Goal: Task Accomplishment & Management: Use online tool/utility

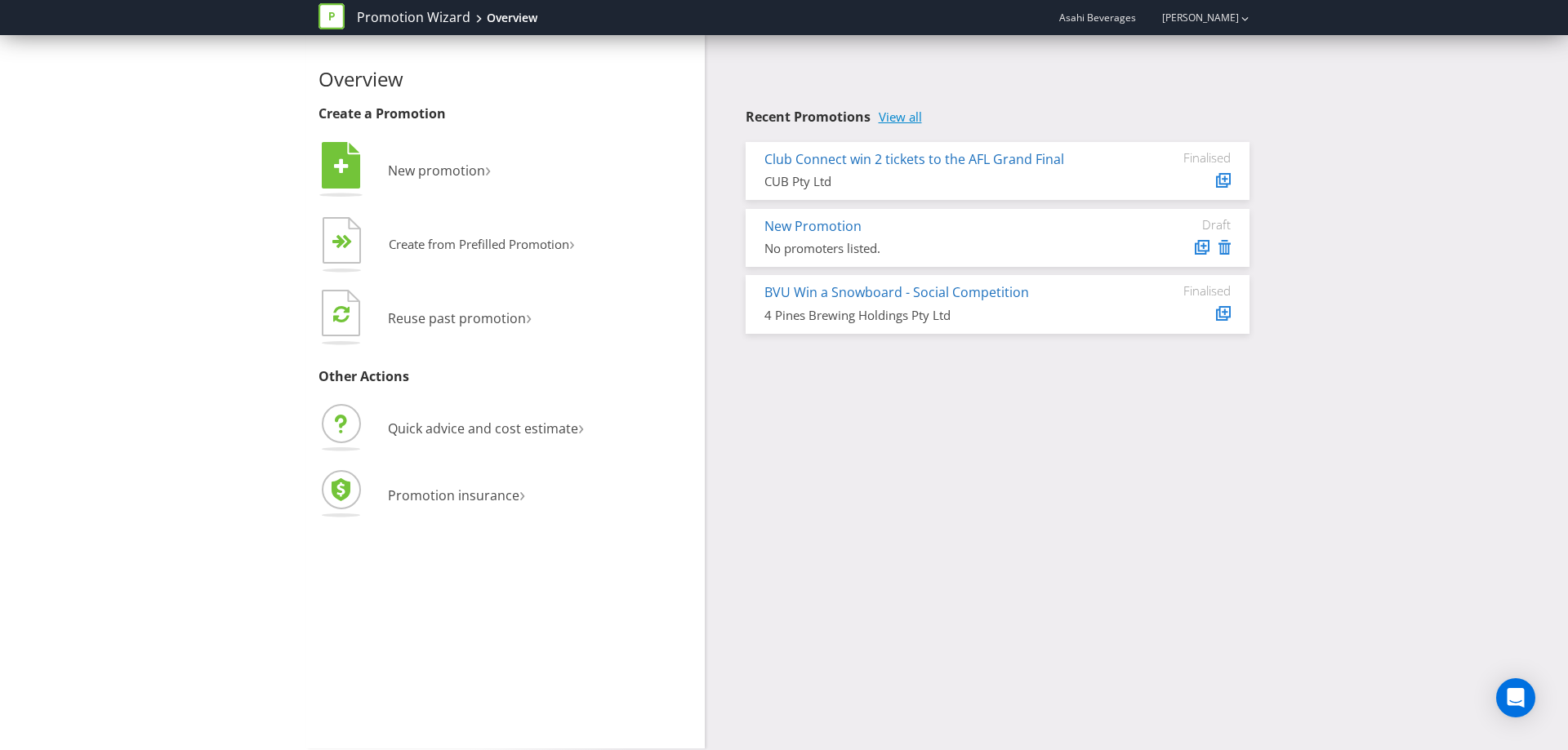
click at [903, 112] on link "View all" at bounding box center [900, 118] width 44 height 14
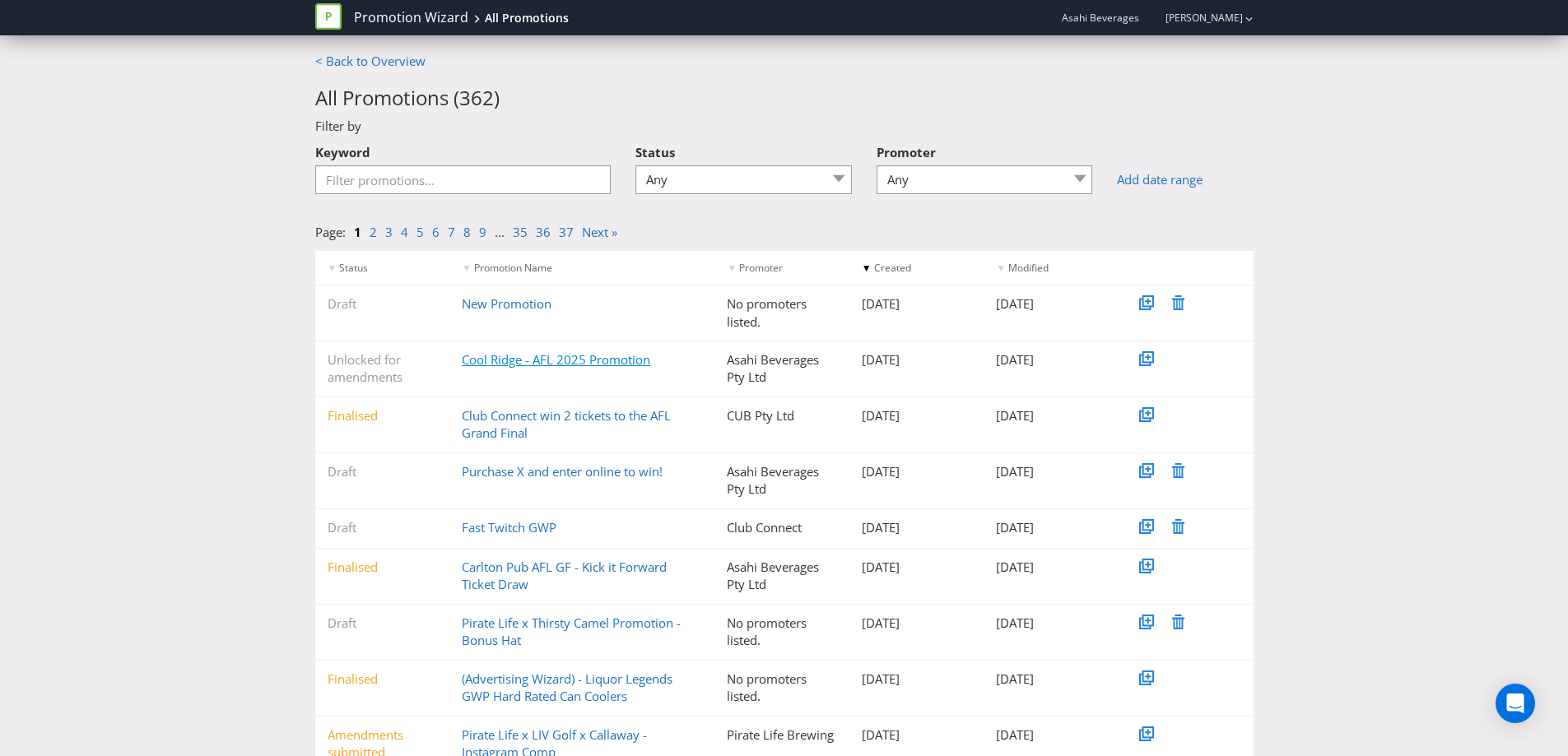
click at [604, 355] on link "Cool Ridge - AFL 2025 Promotion" at bounding box center [556, 359] width 189 height 16
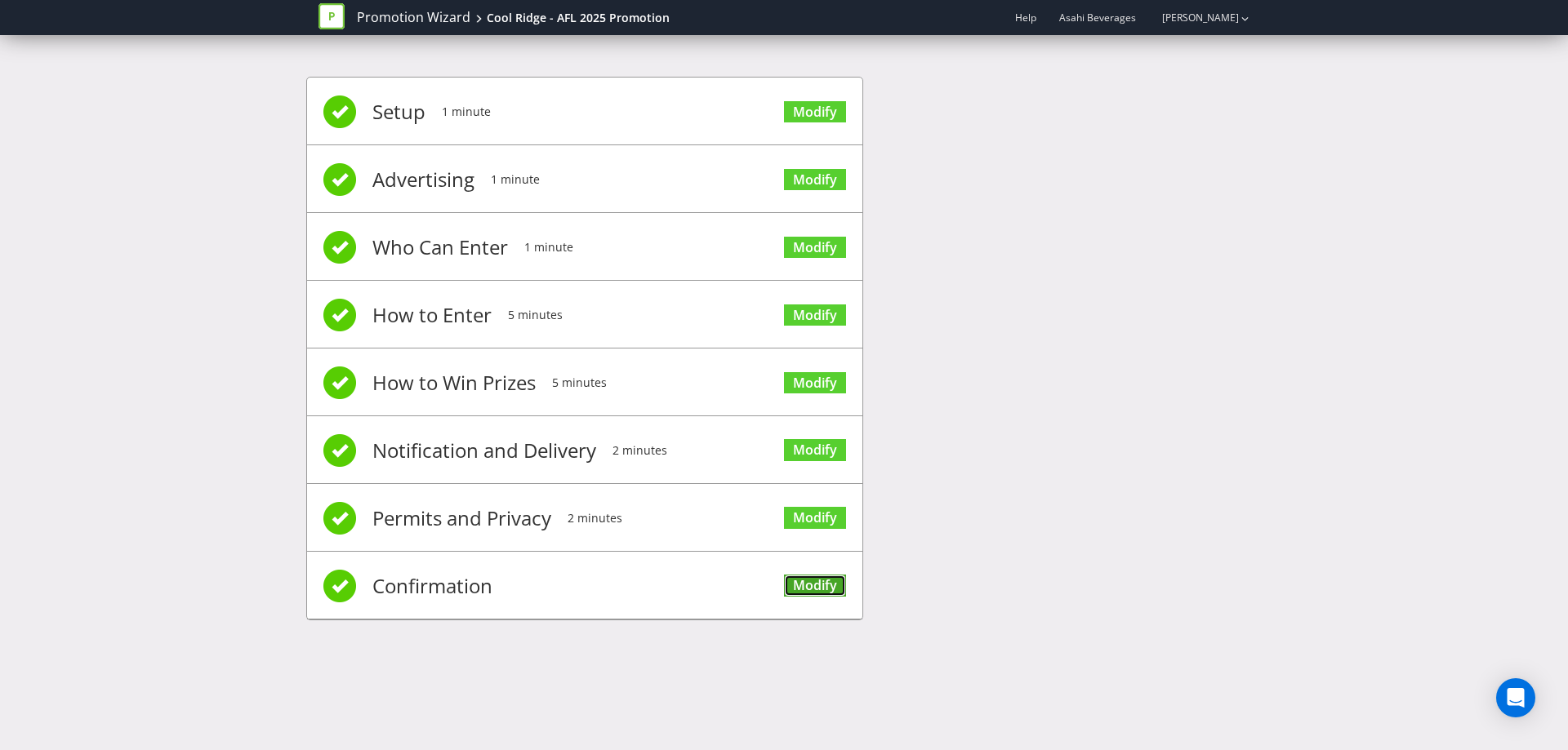
click at [824, 591] on link "Modify" at bounding box center [815, 585] width 62 height 22
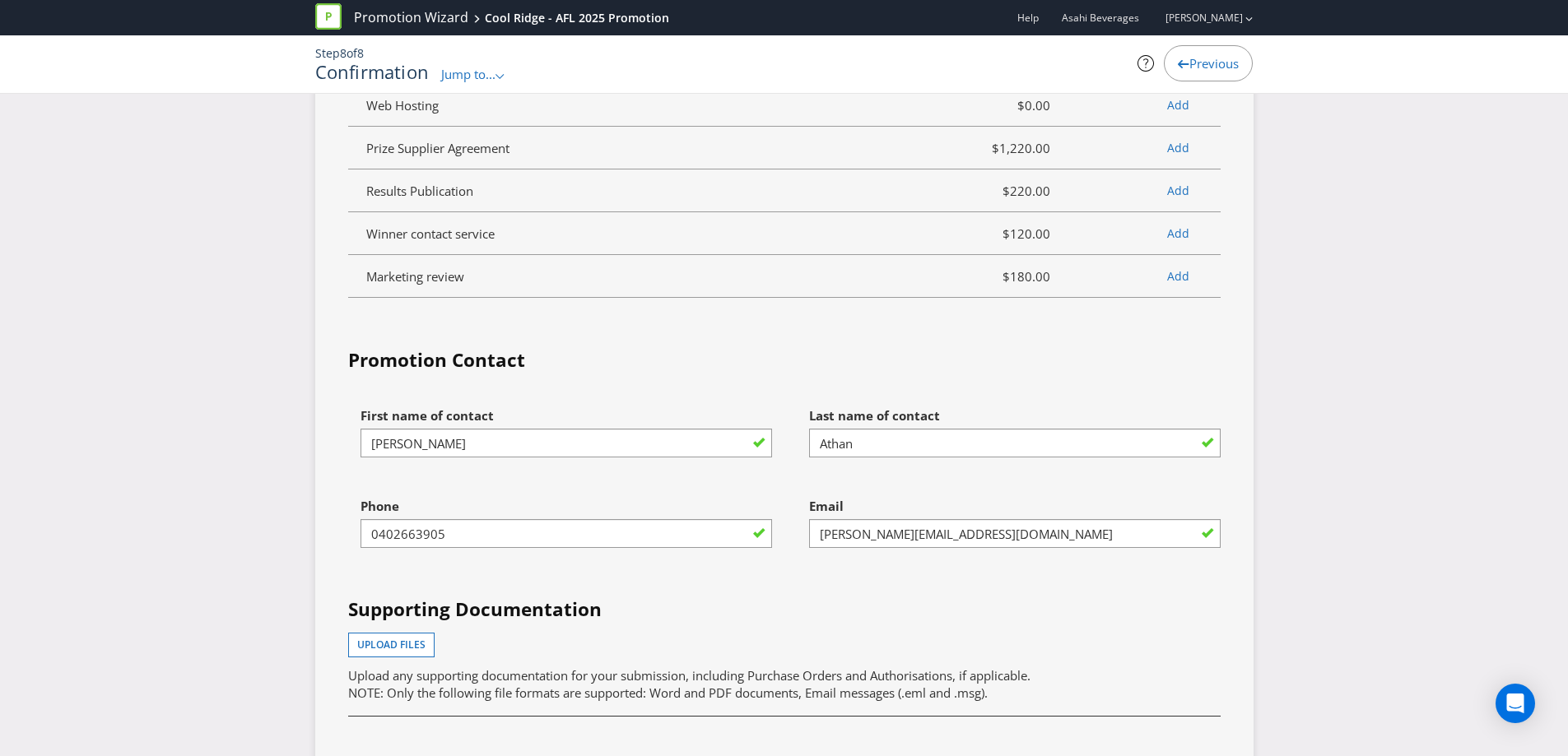
scroll to position [4731, 0]
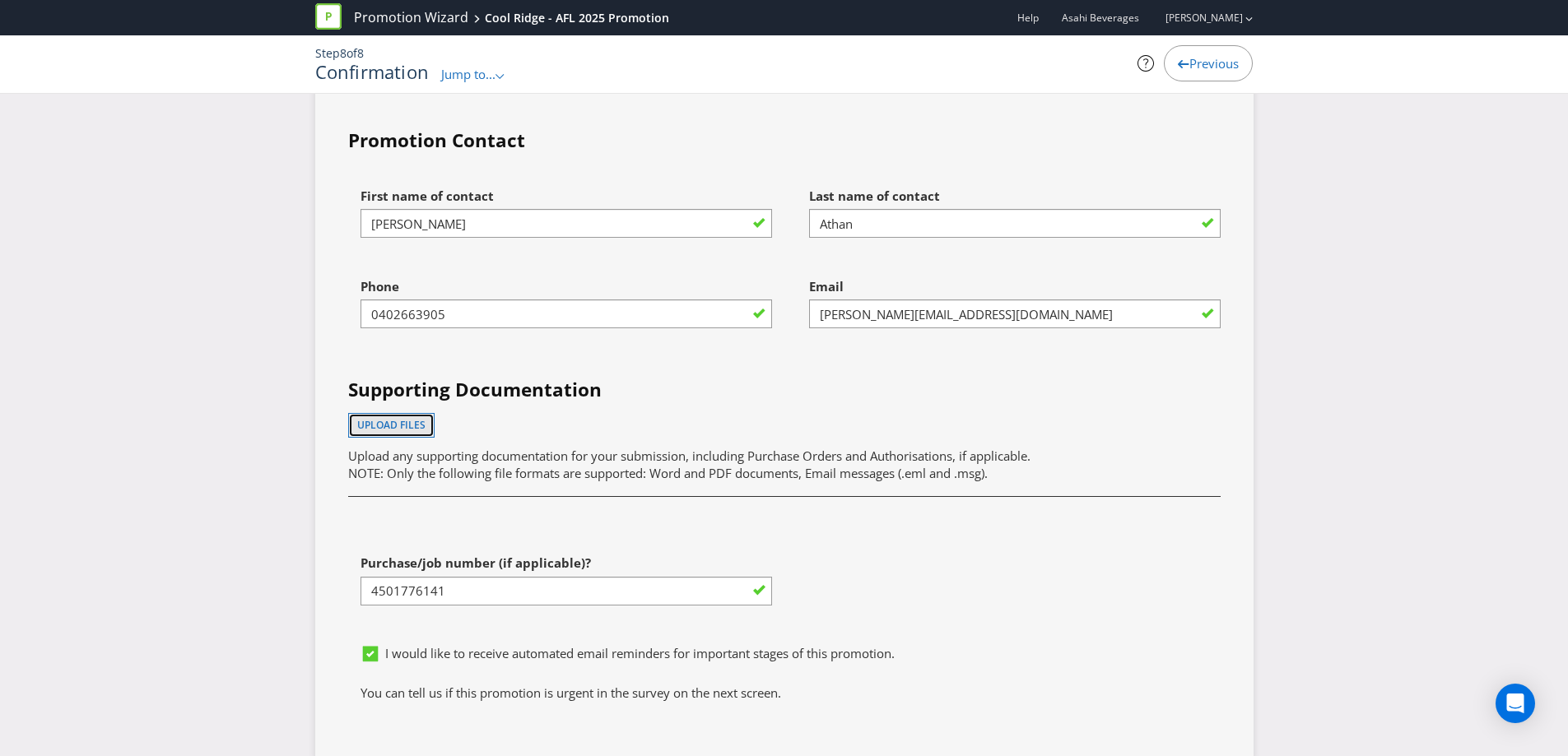
click at [410, 415] on button "Upload files" at bounding box center [392, 425] width 86 height 24
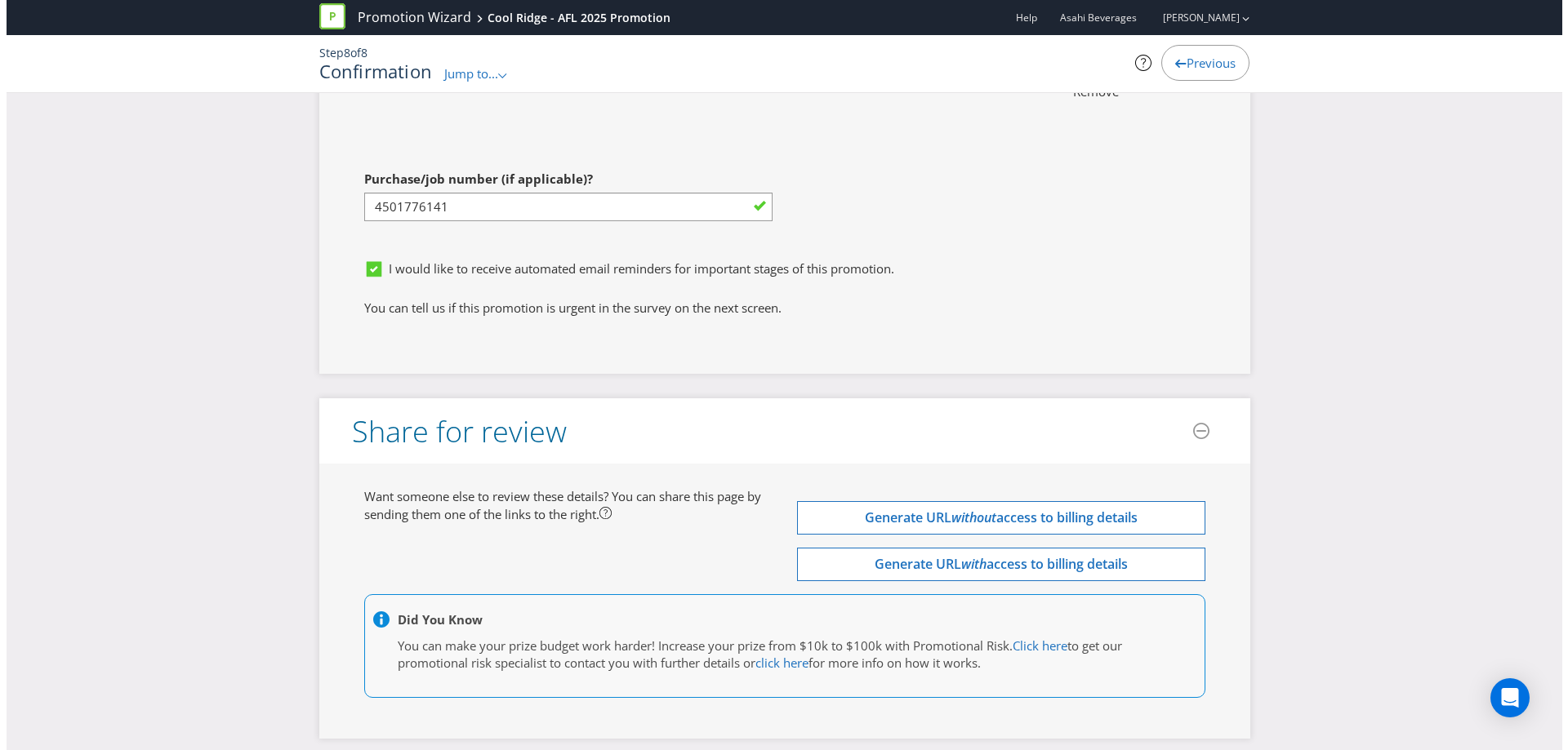
scroll to position [5173, 0]
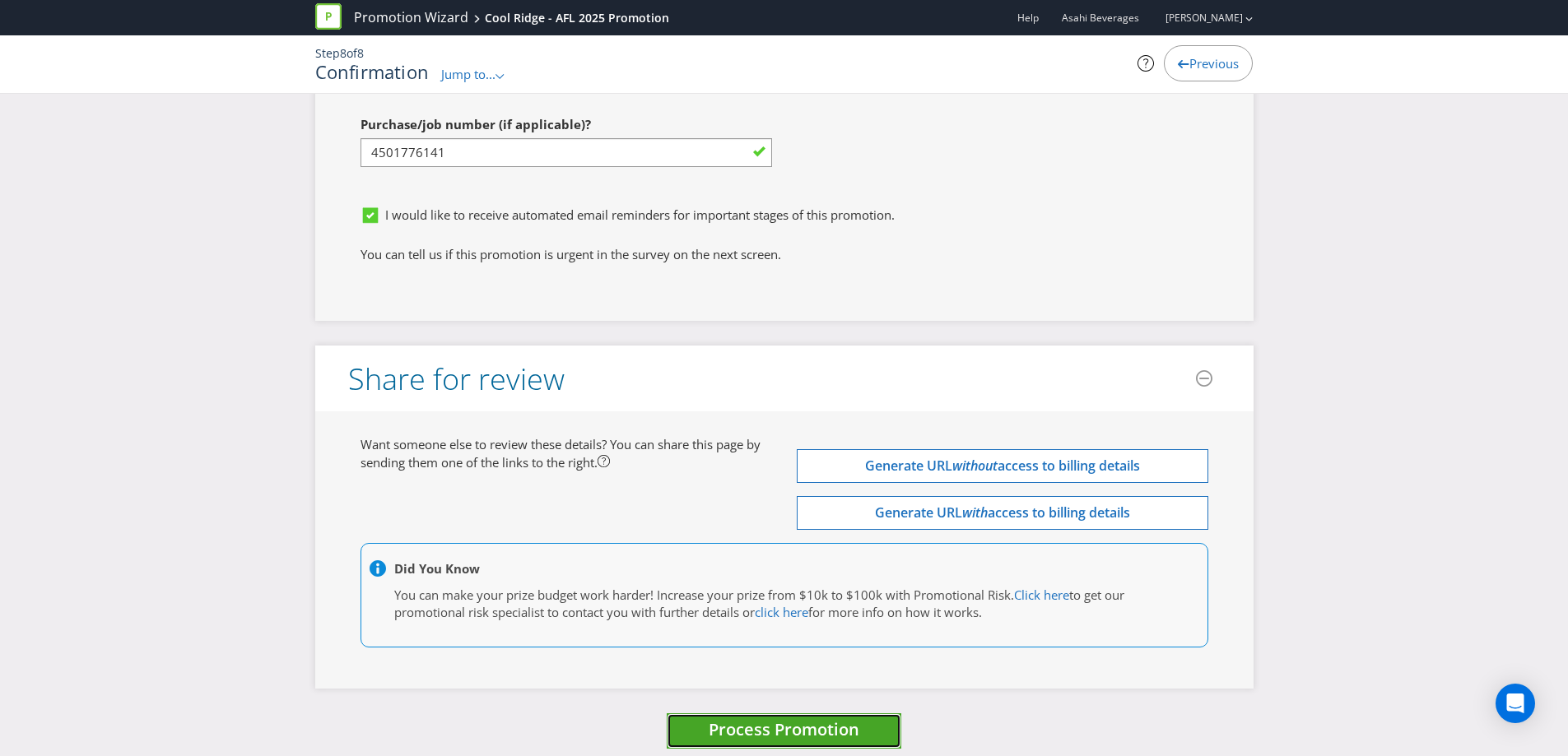
click at [820, 724] on button "Process Promotion" at bounding box center [783, 731] width 234 height 35
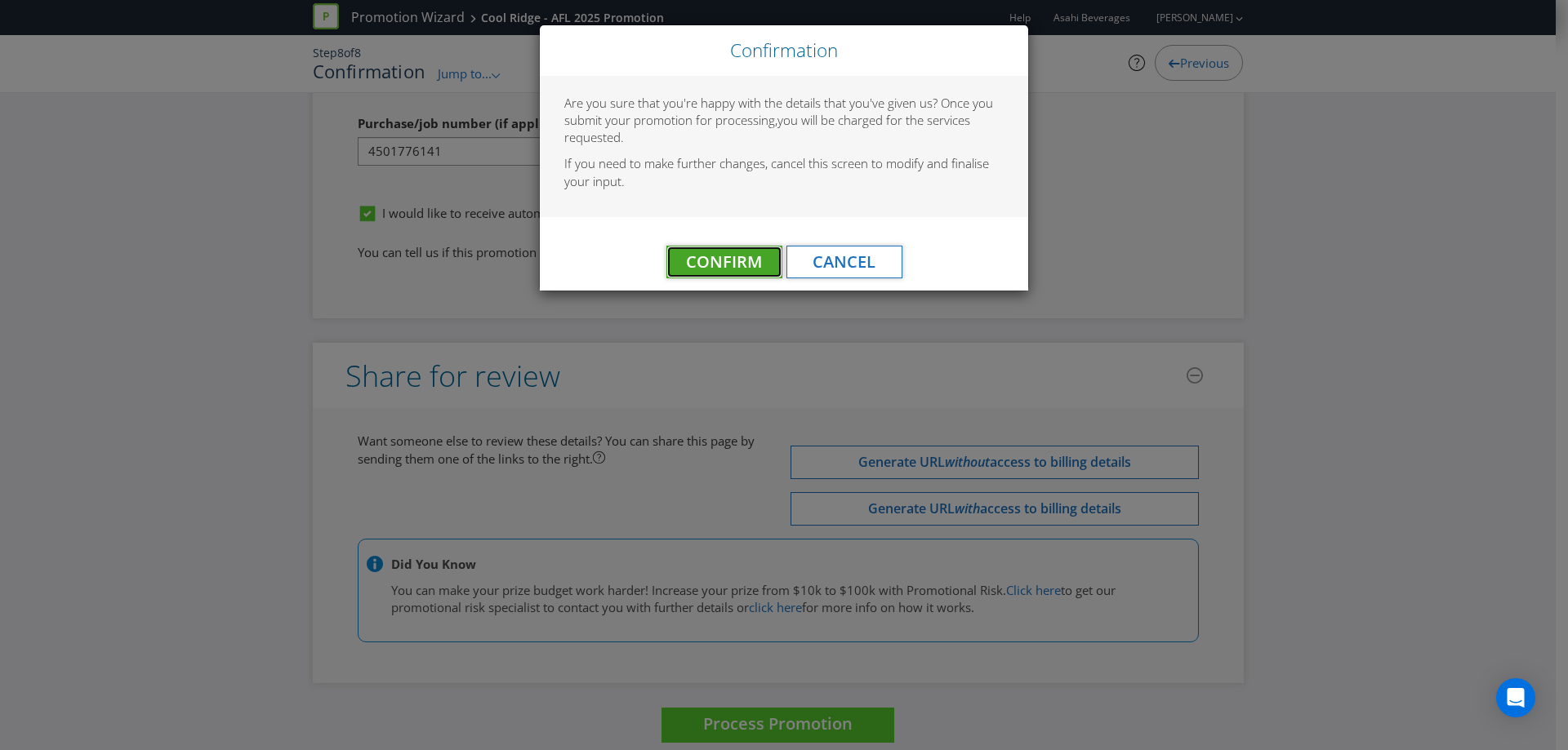
click at [745, 256] on span "Confirm" at bounding box center [723, 261] width 76 height 22
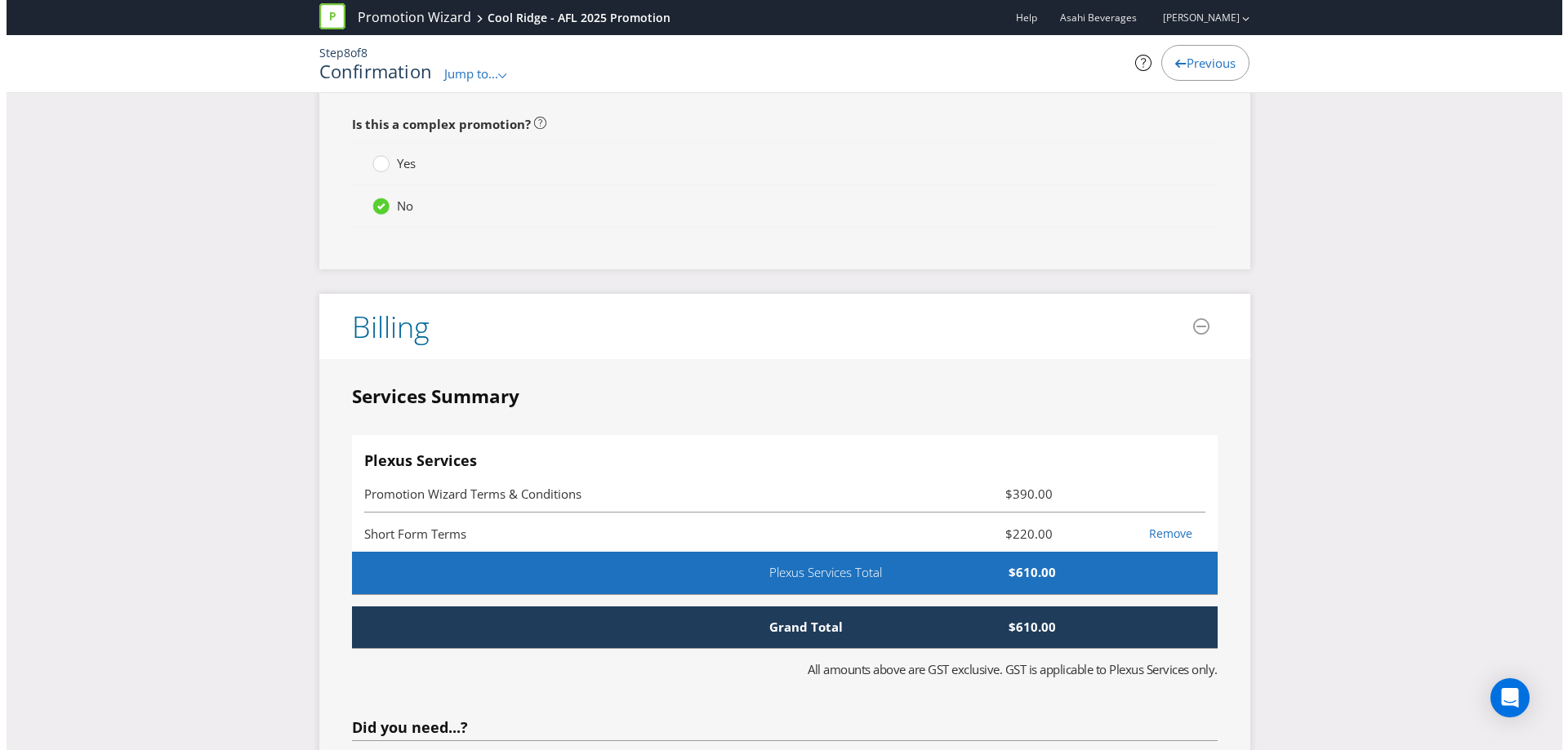
scroll to position [0, 0]
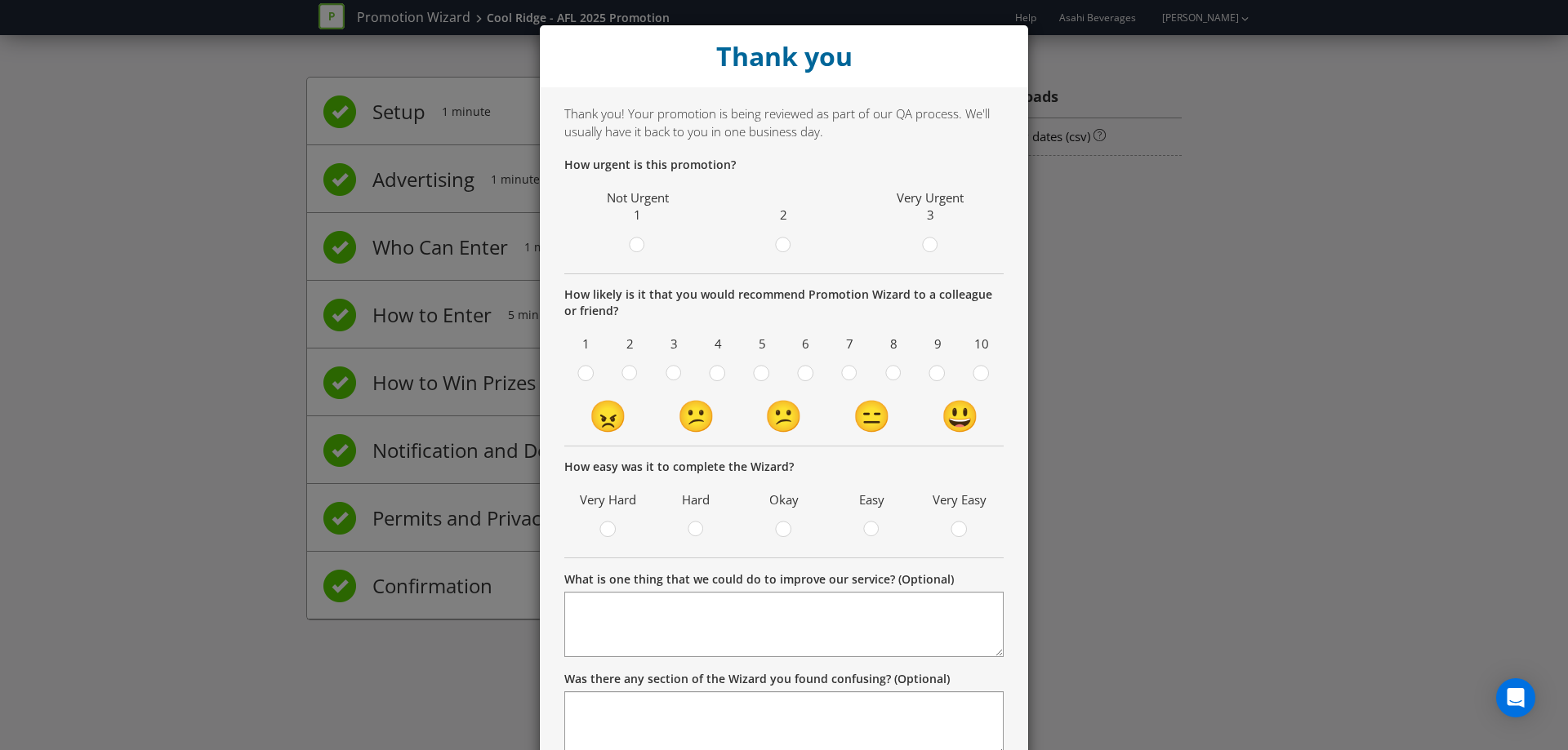
drag, startPoint x: 1337, startPoint y: 173, endPoint x: 1327, endPoint y: 159, distance: 17.2
click at [1335, 167] on div "Thank you Thank you! Your promotion is being reviewed as part of our QA process…" at bounding box center [784, 375] width 1568 height 750
